Goal: Task Accomplishment & Management: Use online tool/utility

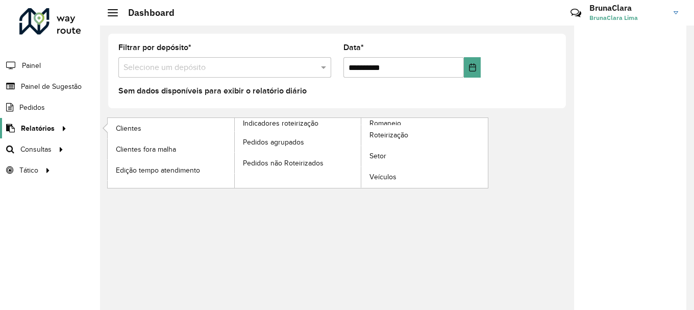
click at [42, 120] on link "Relatórios" at bounding box center [35, 128] width 70 height 20
click at [135, 135] on link "Clientes" at bounding box center [171, 128] width 127 height 20
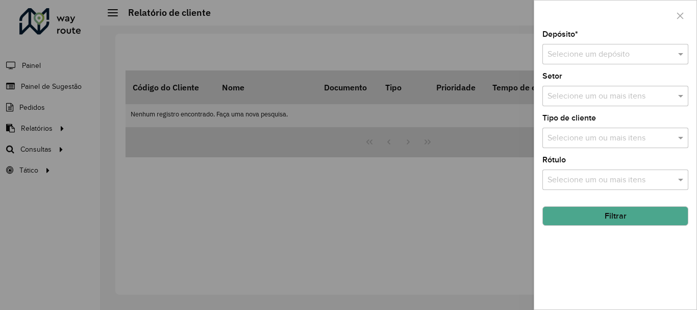
click at [591, 39] on div "Depósito * Selecione um depósito" at bounding box center [616, 48] width 146 height 34
click at [581, 47] on div "Selecione um depósito" at bounding box center [616, 54] width 146 height 20
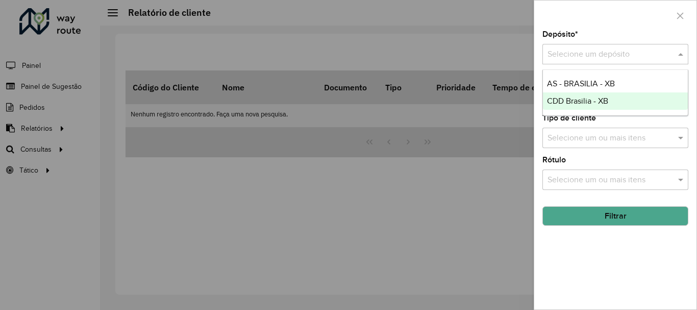
click at [616, 97] on div "CDD Brasilia - XB" at bounding box center [615, 100] width 145 height 17
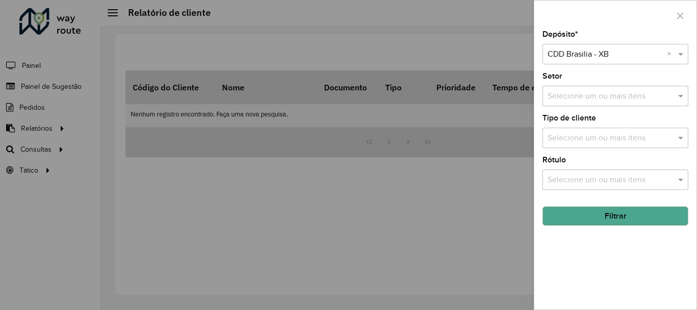
click at [620, 219] on button "Filtrar" at bounding box center [616, 215] width 146 height 19
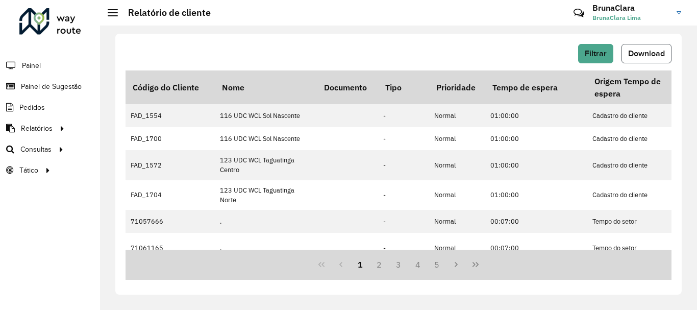
click at [654, 53] on span "Download" at bounding box center [646, 53] width 37 height 9
